Goal: Task Accomplishment & Management: Manage account settings

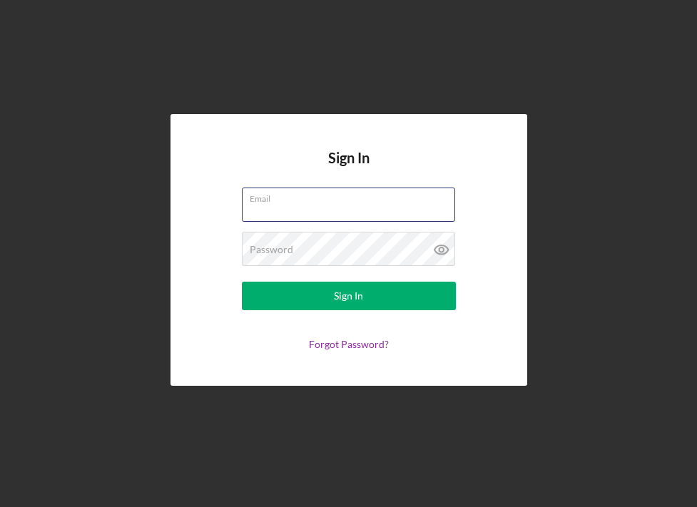
type input "[EMAIL_ADDRESS][DOMAIN_NAME]"
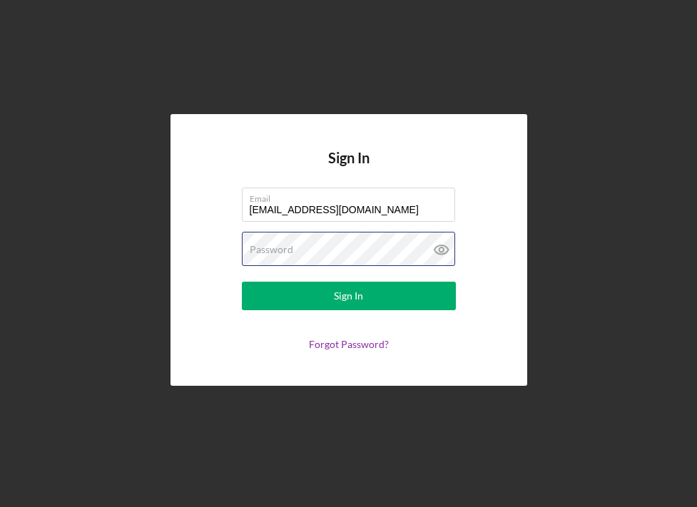
click at [348, 296] on button "Sign In" at bounding box center [349, 296] width 214 height 29
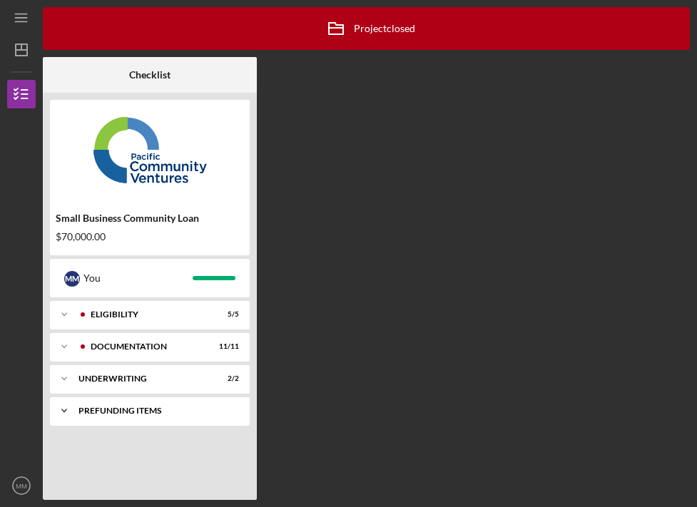
click at [68, 406] on icon "Icon/Expander" at bounding box center [64, 410] width 29 height 29
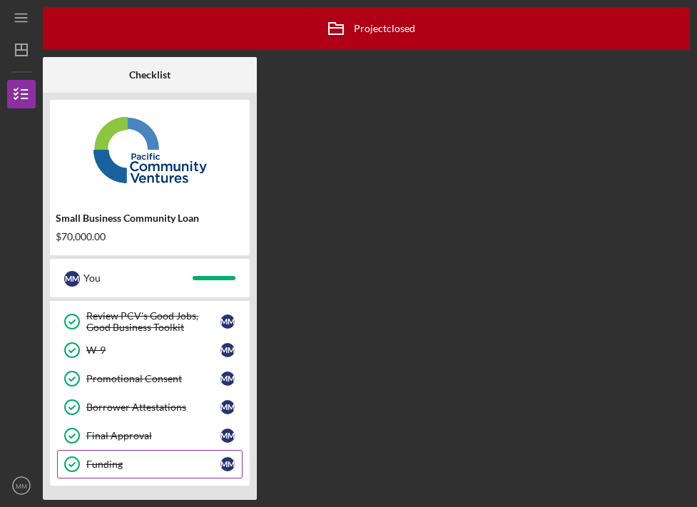
scroll to position [233, 0]
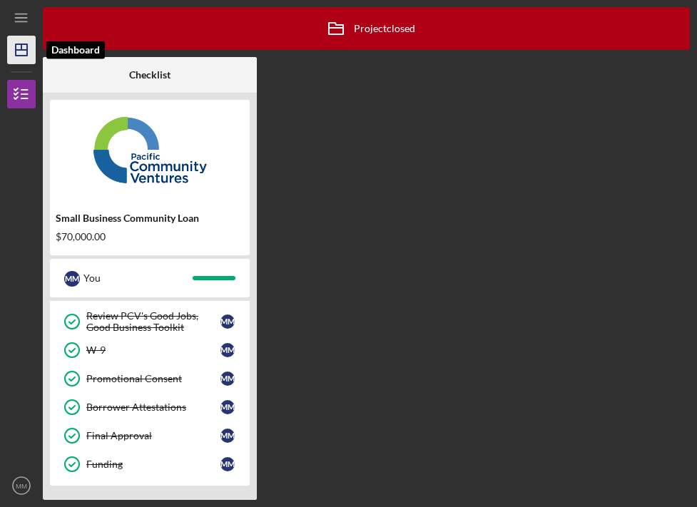
click at [16, 50] on line "button" at bounding box center [21, 50] width 11 height 0
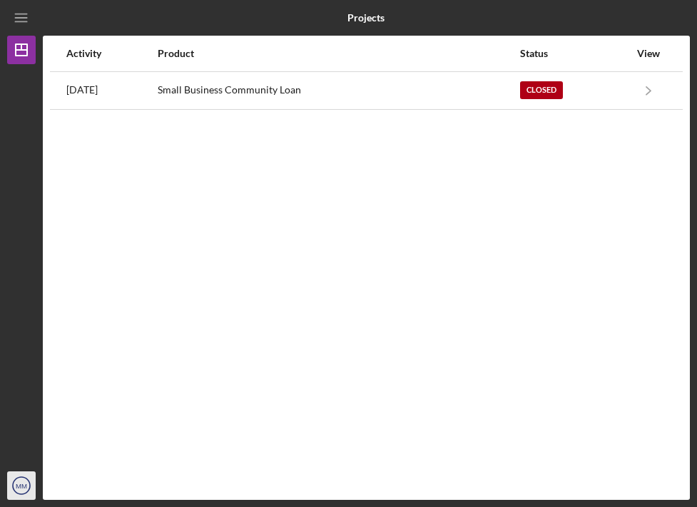
click at [24, 485] on text "MM" at bounding box center [21, 486] width 11 height 8
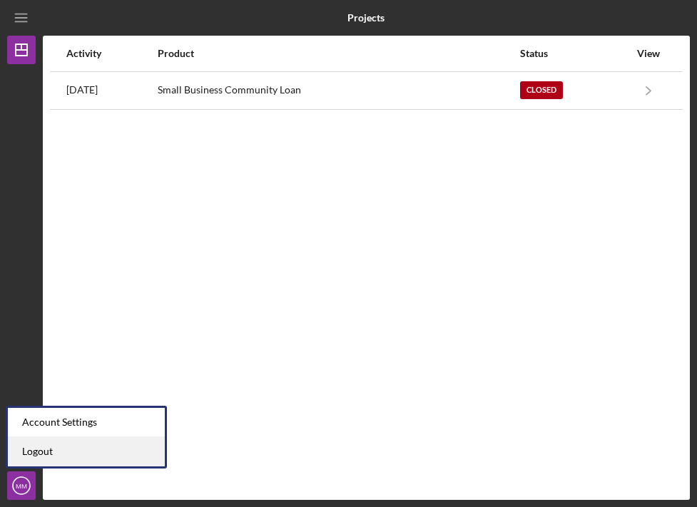
click at [29, 453] on link "Logout" at bounding box center [86, 451] width 157 height 29
